Goal: Information Seeking & Learning: Learn about a topic

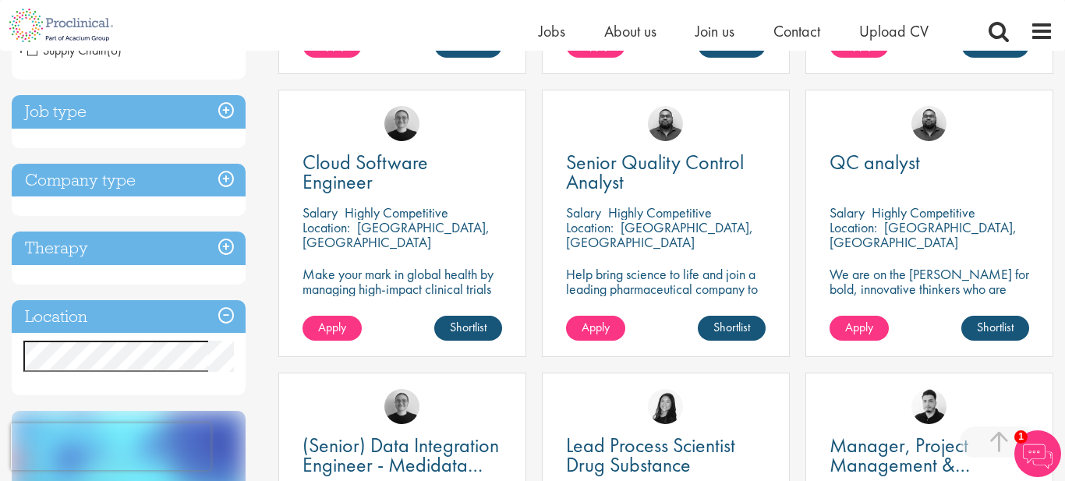
scroll to position [547, 0]
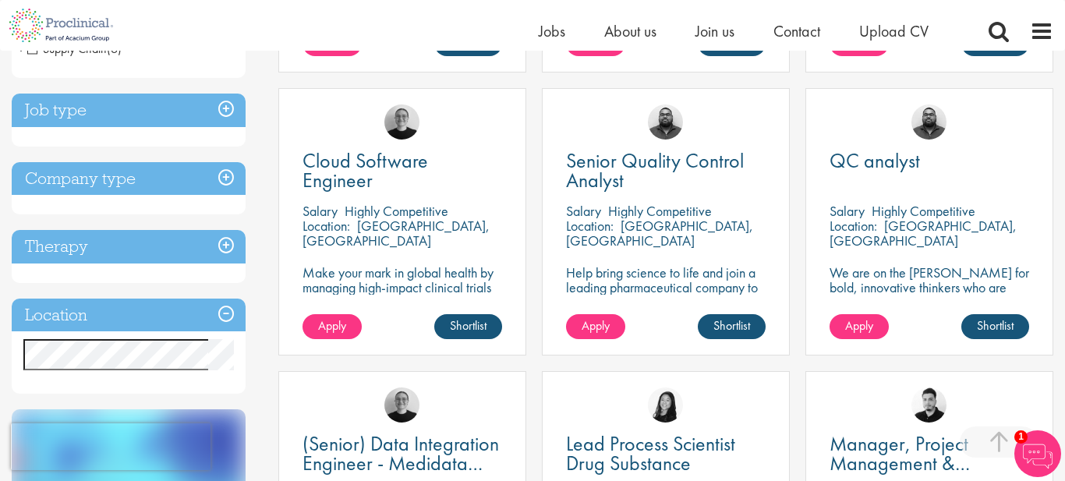
click at [104, 314] on h3 "Location" at bounding box center [129, 316] width 234 height 34
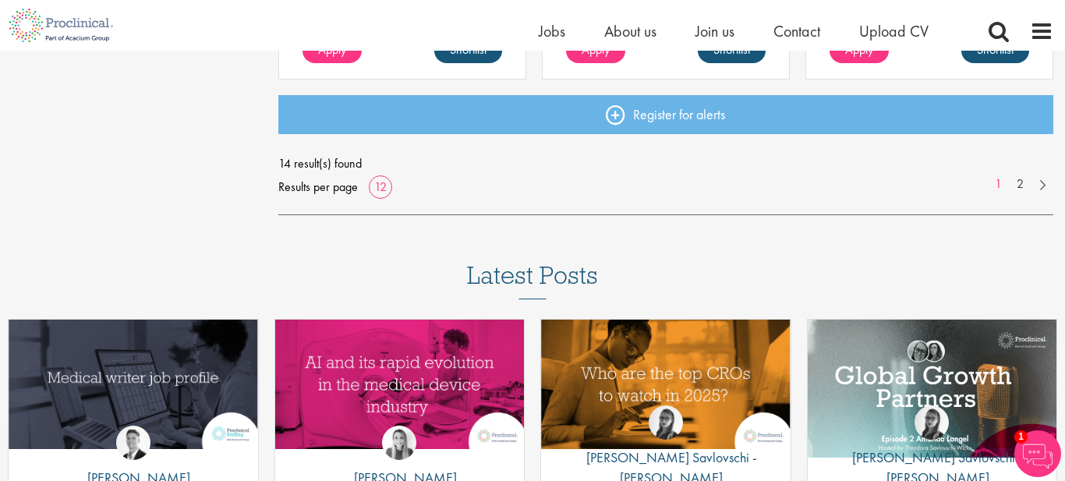
scroll to position [1390, 0]
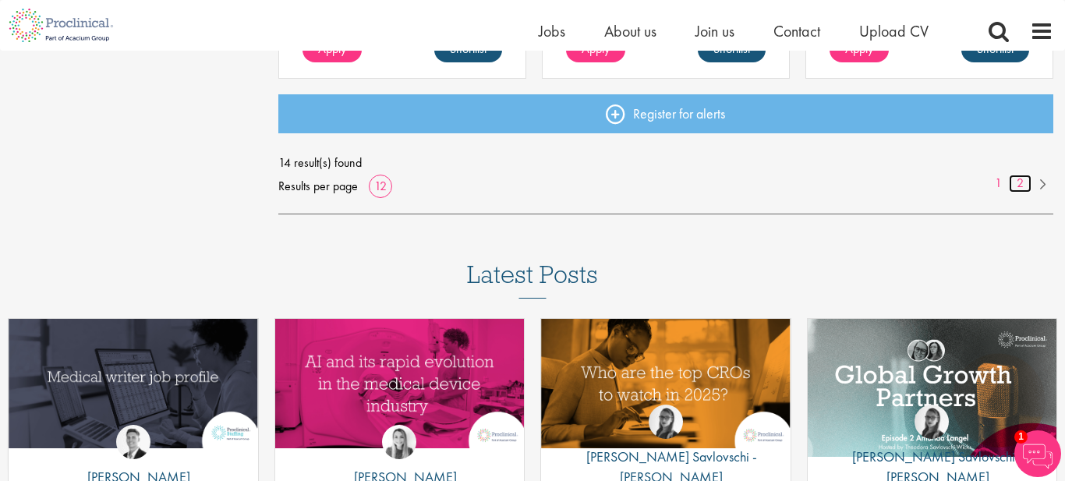
click at [1030, 175] on link "2" at bounding box center [1020, 184] width 23 height 18
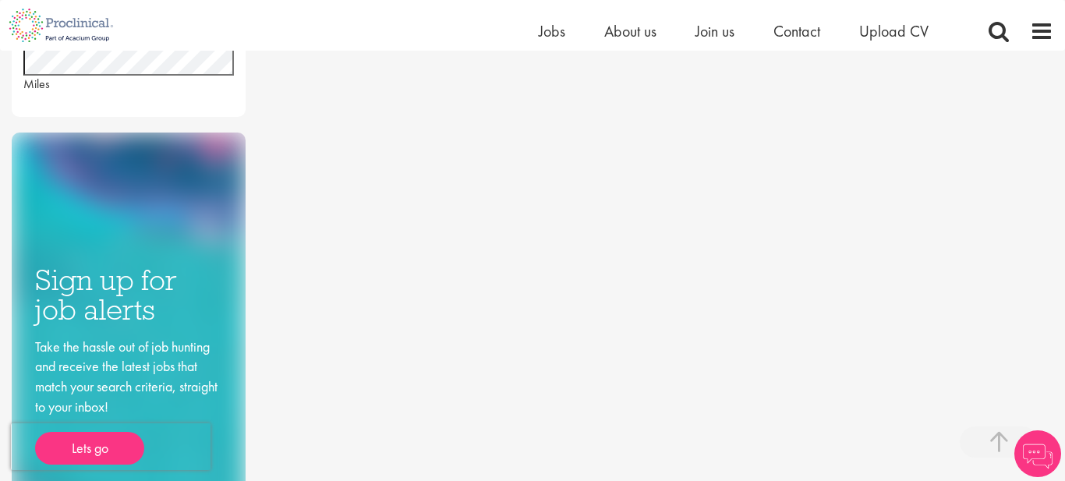
scroll to position [784, 0]
